Goal: Find specific fact: Find specific fact

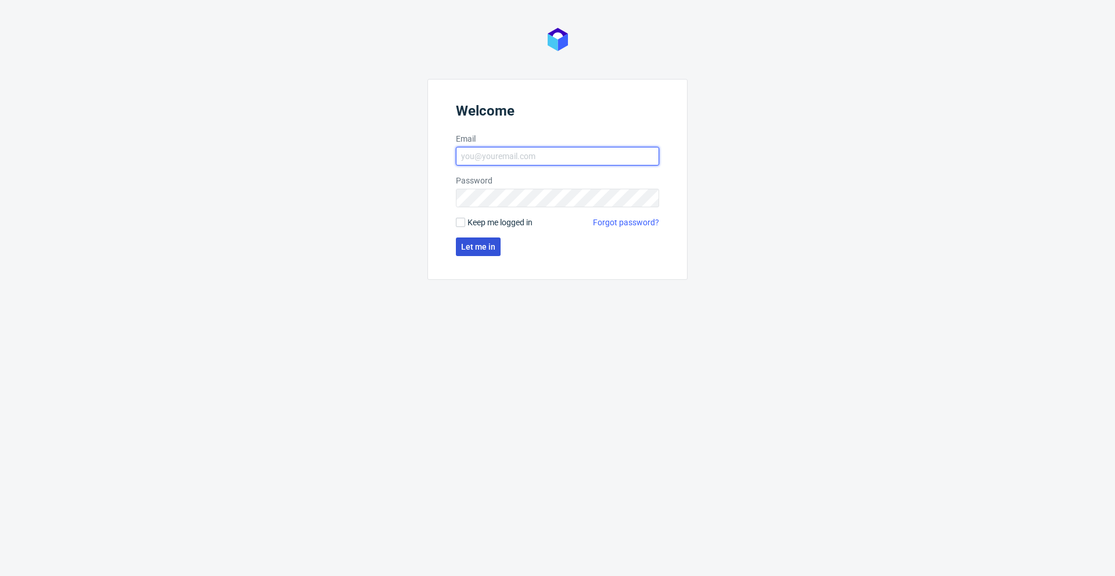
type input "[EMAIL_ADDRESS][DOMAIN_NAME]"
click at [483, 246] on span "Let me in" at bounding box center [478, 247] width 34 height 8
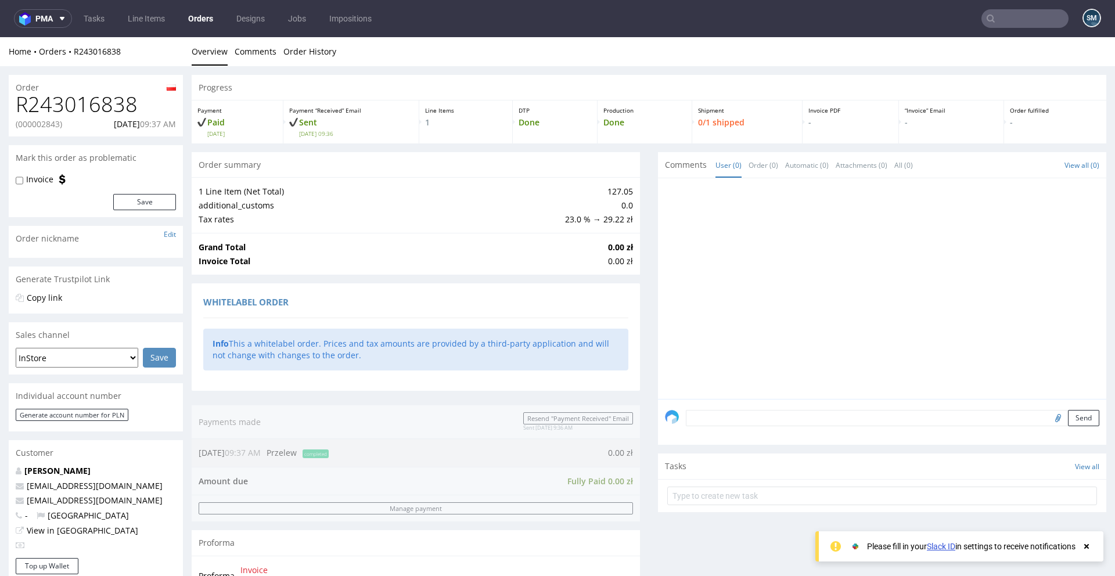
click at [52, 122] on p "(000002843)" at bounding box center [39, 124] width 46 height 12
copy p "000002843"
